Goal: Task Accomplishment & Management: Manage account settings

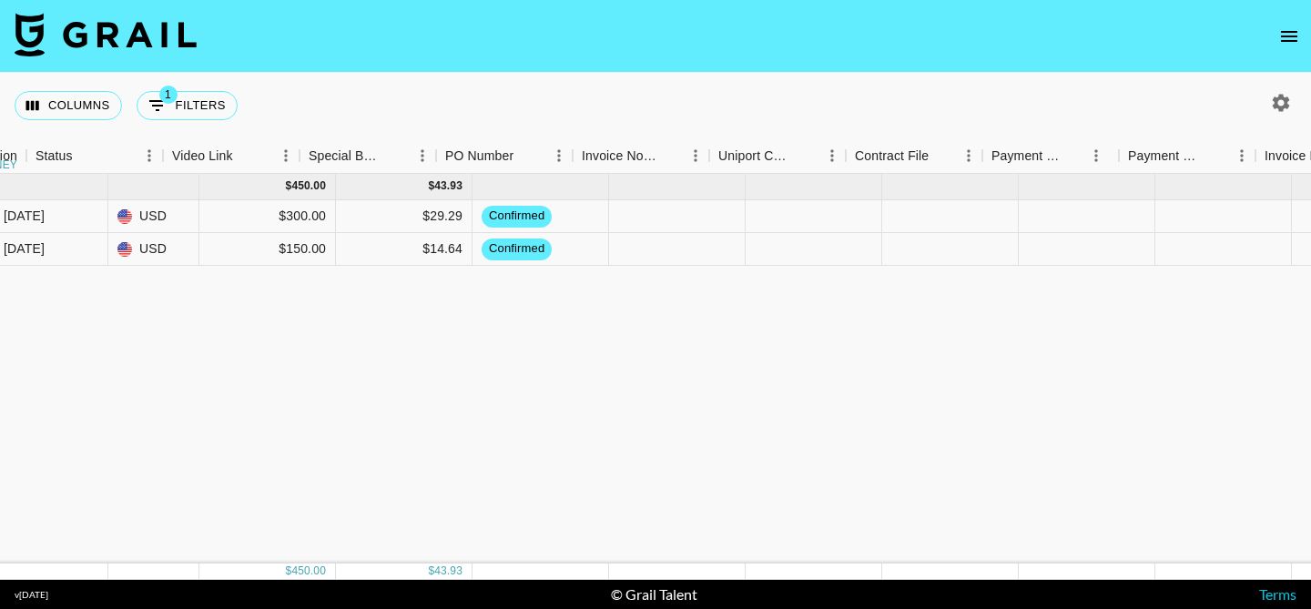
scroll to position [0, 1962]
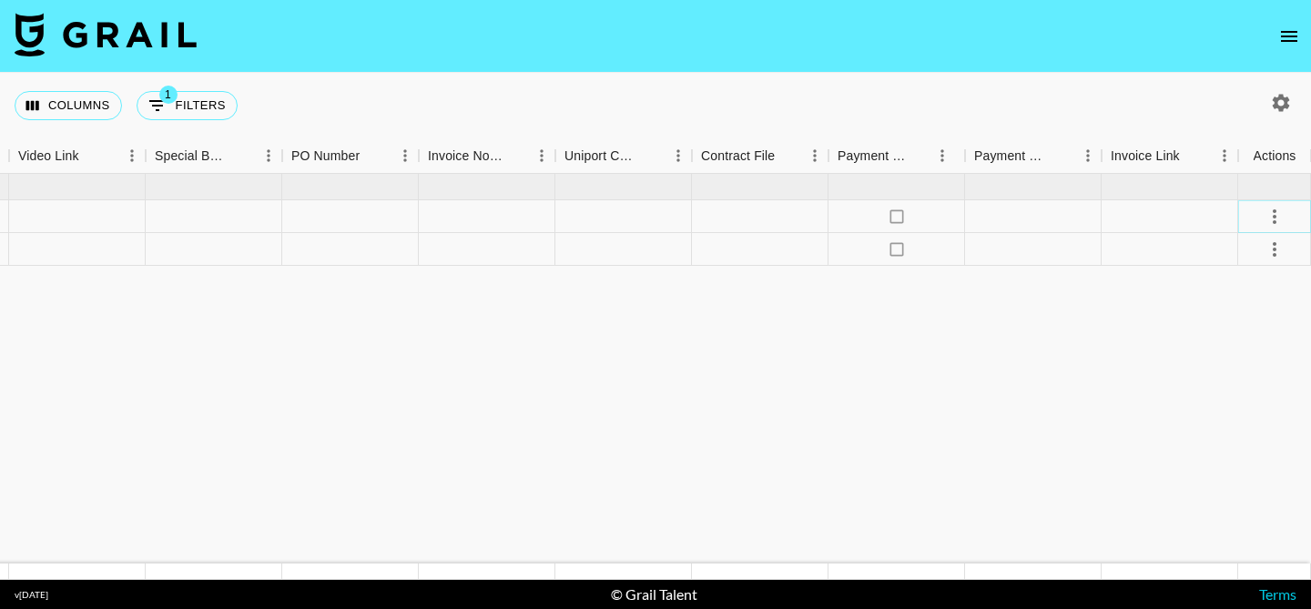
click at [1280, 217] on icon "select merge strategy" at bounding box center [1275, 217] width 22 height 22
click at [1231, 394] on div "Approve" at bounding box center [1235, 387] width 56 height 22
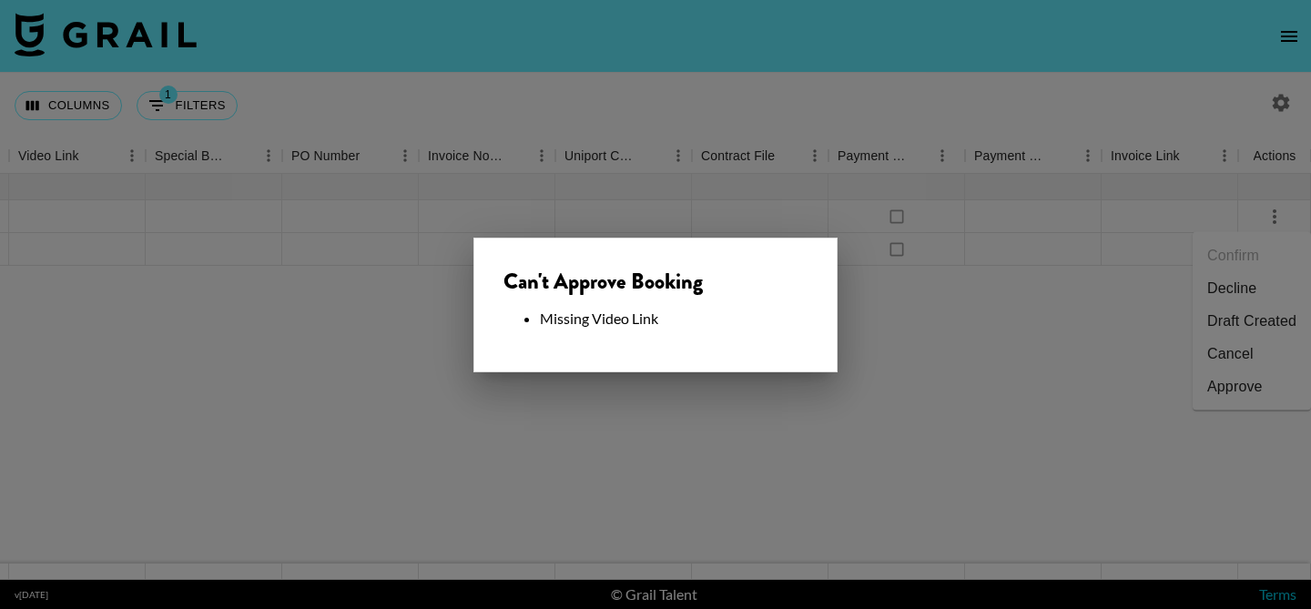
click at [1069, 443] on div at bounding box center [655, 304] width 1311 height 609
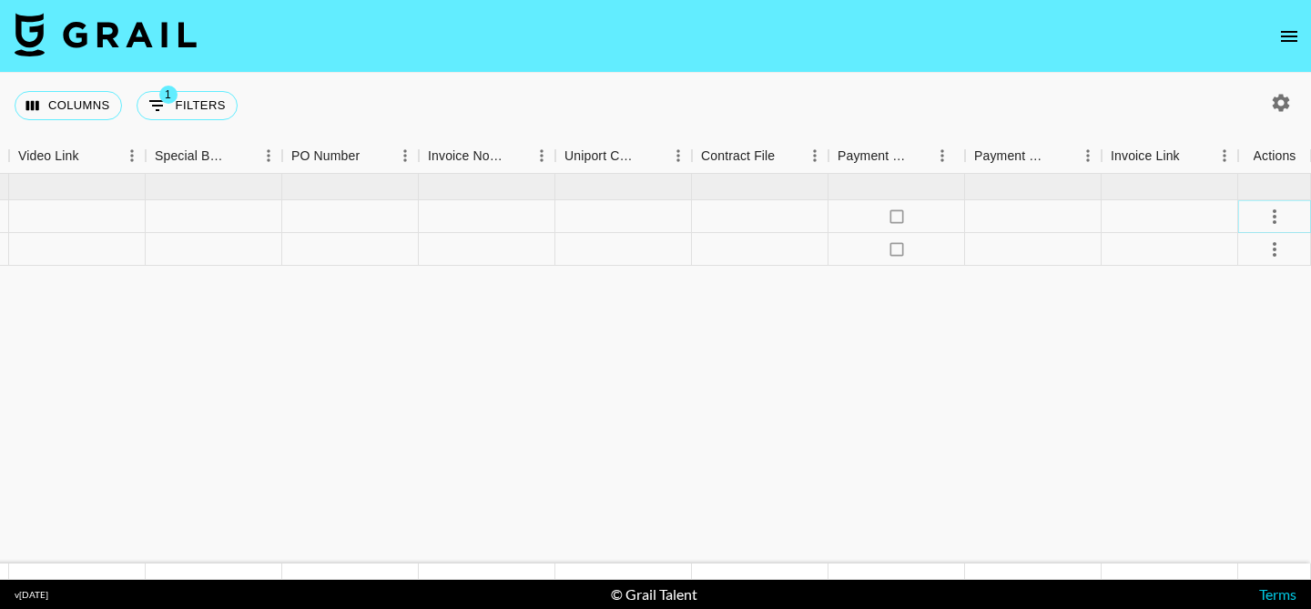
click at [1269, 215] on icon "select merge strategy" at bounding box center [1275, 217] width 22 height 22
click at [1238, 326] on li "Draft Created" at bounding box center [1252, 321] width 118 height 33
click at [1274, 260] on icon "select merge strategy" at bounding box center [1275, 250] width 22 height 22
click at [1255, 347] on li "Draft Created" at bounding box center [1252, 354] width 118 height 33
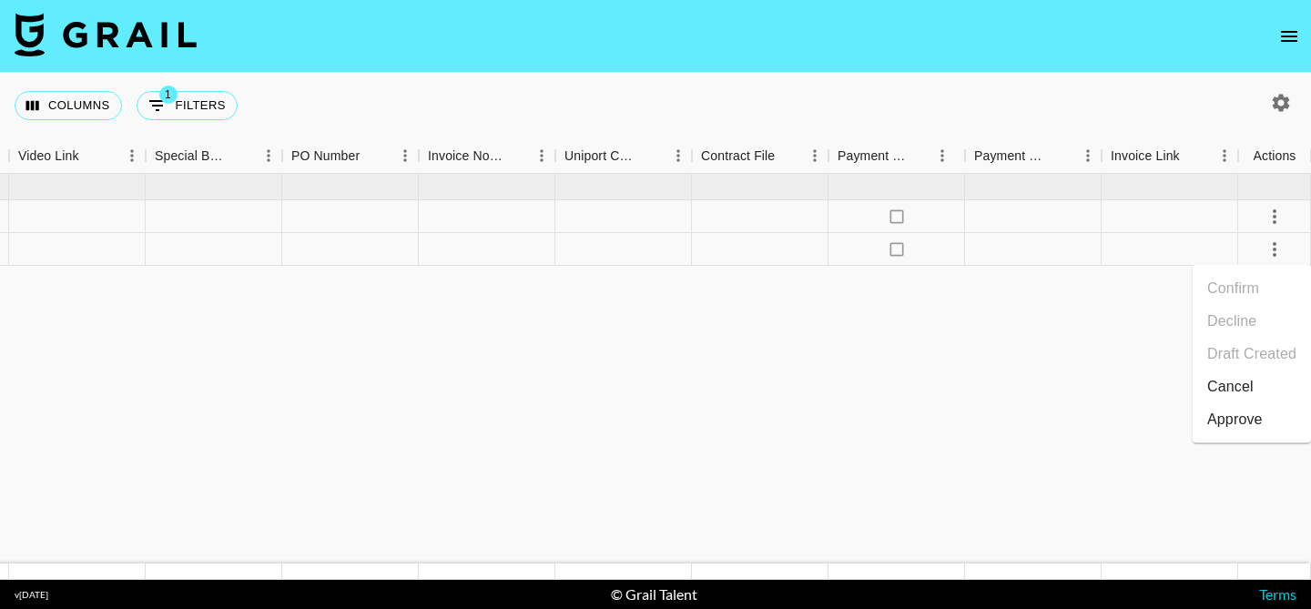
click at [1286, 215] on button "select merge strategy" at bounding box center [1274, 216] width 31 height 31
click at [1226, 393] on div "Approve" at bounding box center [1235, 387] width 56 height 22
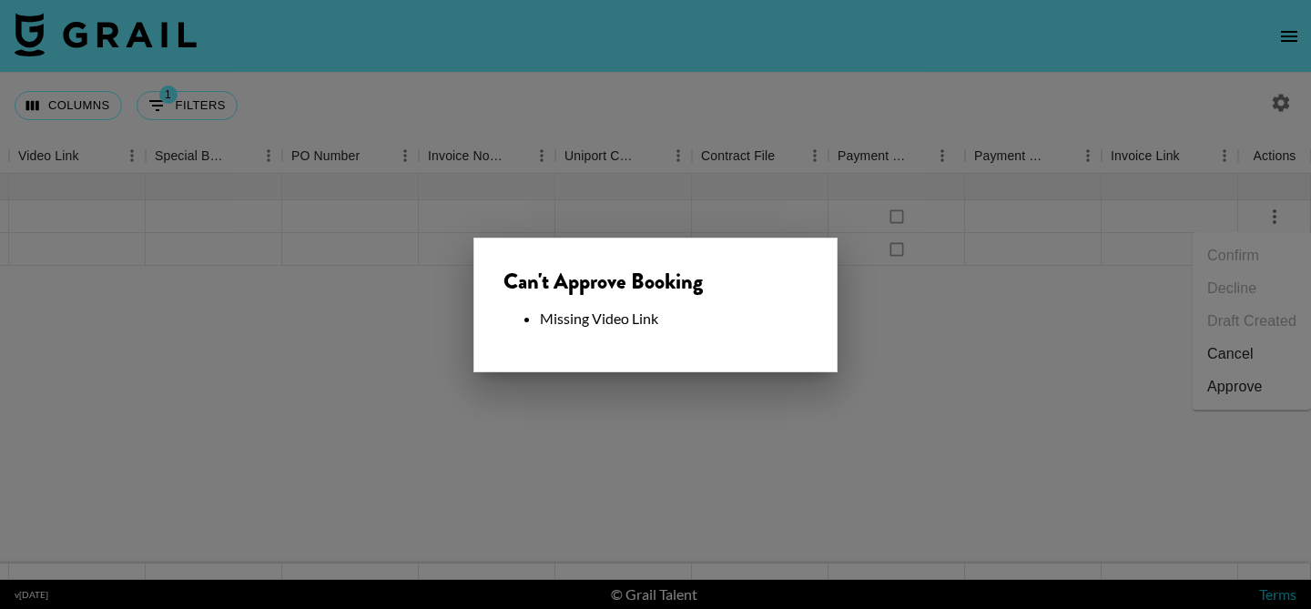
click at [1025, 444] on div at bounding box center [655, 304] width 1311 height 609
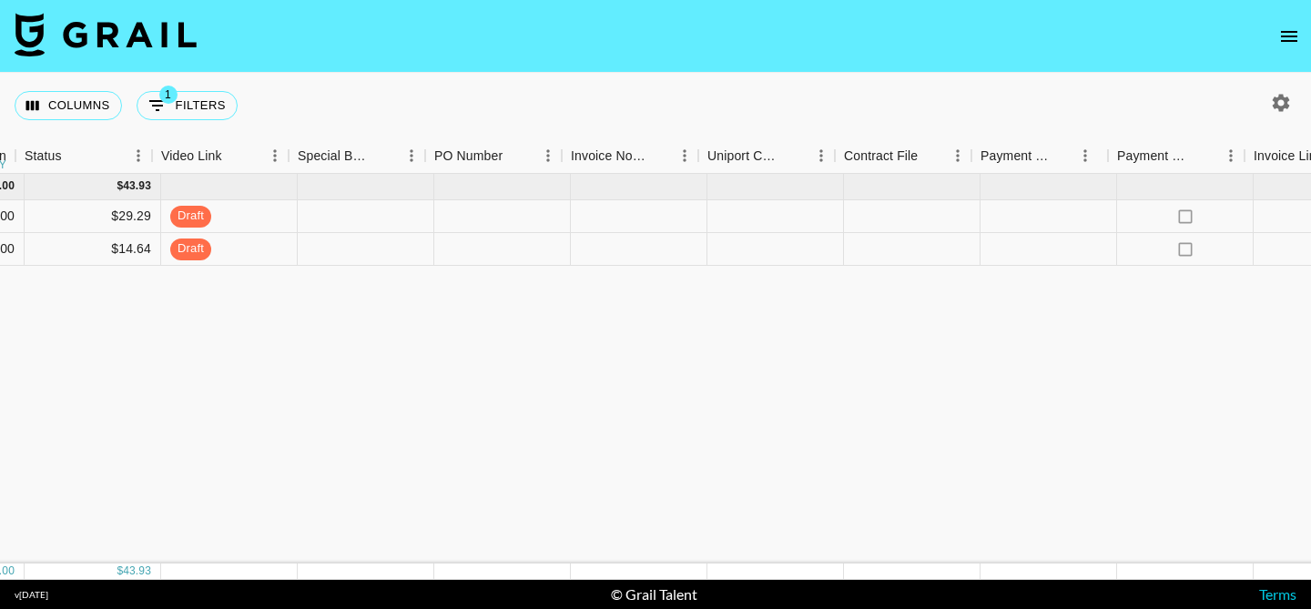
scroll to position [0, 1486]
